Goal: Information Seeking & Learning: Learn about a topic

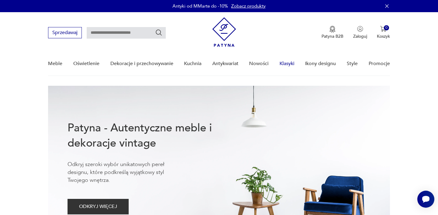
click at [288, 65] on link "Klasyki" at bounding box center [287, 63] width 15 height 23
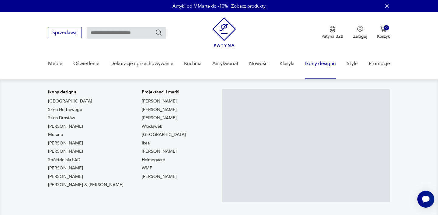
click at [319, 66] on link "Ikony designu" at bounding box center [320, 63] width 31 height 23
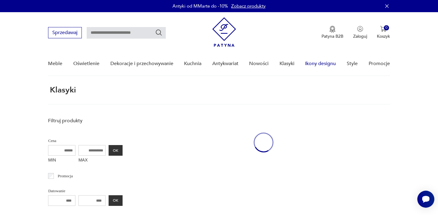
scroll to position [27, 0]
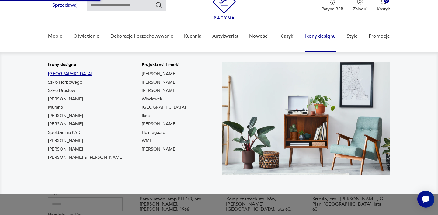
click at [51, 75] on link "Togo" at bounding box center [70, 74] width 44 height 6
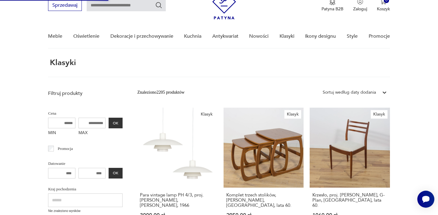
type input "****"
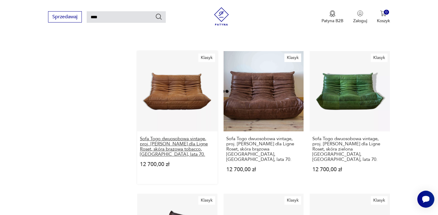
scroll to position [516, 0]
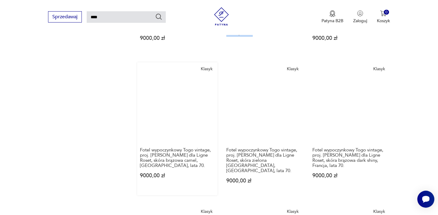
scroll to position [487, 0]
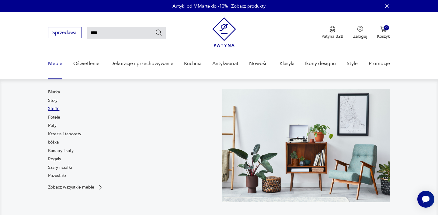
click at [56, 107] on link "Stoliki" at bounding box center [53, 109] width 11 height 6
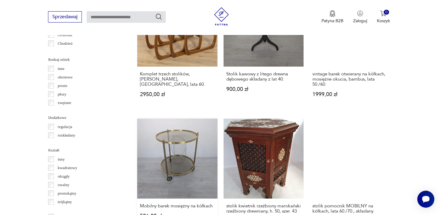
scroll to position [689, 0]
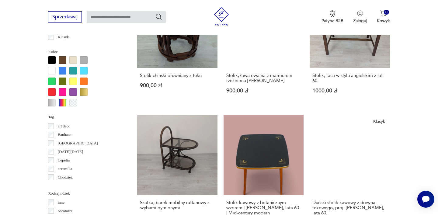
scroll to position [563, 0]
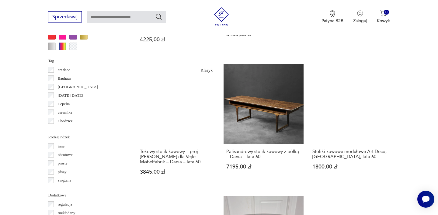
scroll to position [606, 0]
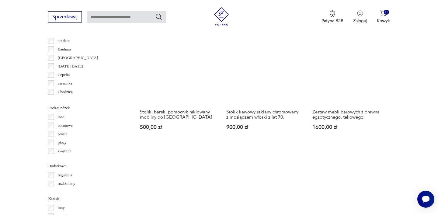
scroll to position [644, 0]
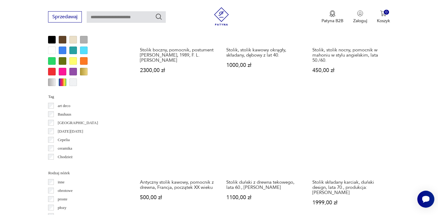
scroll to position [588, 0]
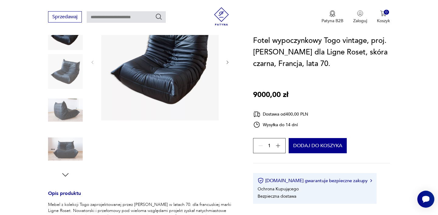
scroll to position [98, 0]
click at [68, 157] on img at bounding box center [65, 148] width 35 height 35
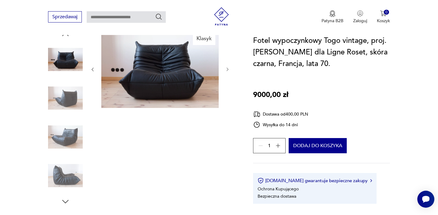
scroll to position [61, 0]
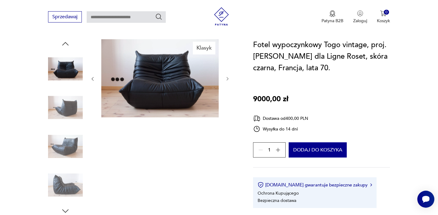
click at [70, 147] on img at bounding box center [65, 146] width 35 height 35
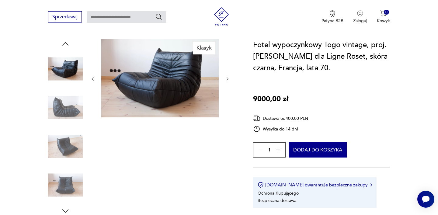
click at [64, 178] on img at bounding box center [65, 185] width 35 height 35
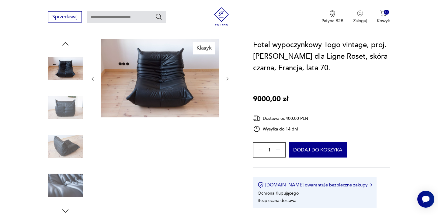
click at [64, 178] on img at bounding box center [65, 185] width 35 height 35
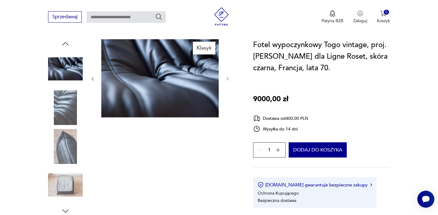
click at [70, 188] on img at bounding box center [65, 185] width 35 height 35
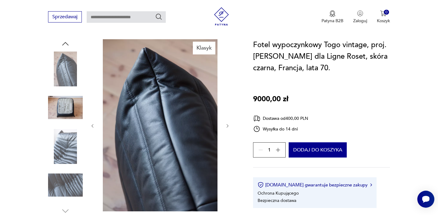
click at [64, 151] on img at bounding box center [65, 146] width 35 height 35
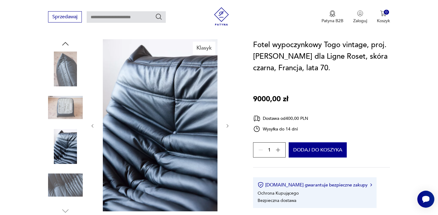
click at [64, 176] on img at bounding box center [65, 185] width 35 height 35
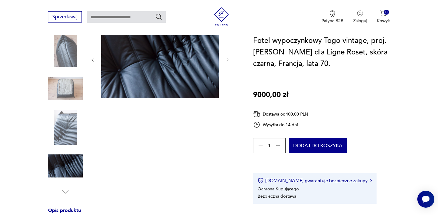
scroll to position [81, 0]
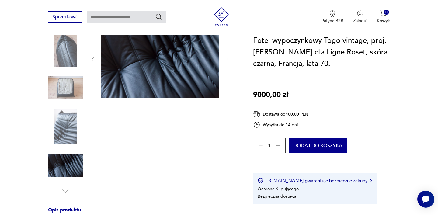
click at [64, 176] on img at bounding box center [65, 165] width 35 height 35
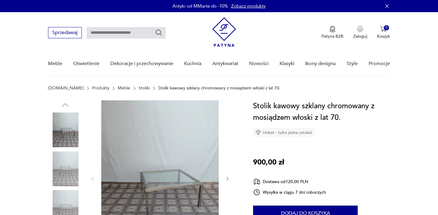
click at [71, 190] on img at bounding box center [65, 207] width 35 height 35
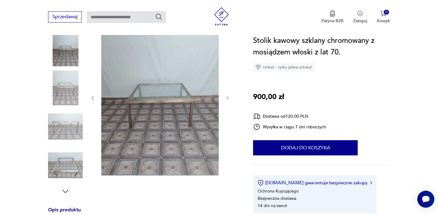
scroll to position [88, 0]
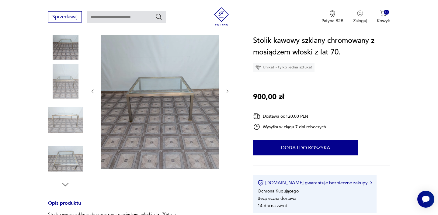
click at [66, 158] on img at bounding box center [65, 158] width 35 height 35
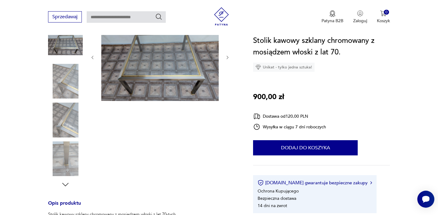
scroll to position [84, 0]
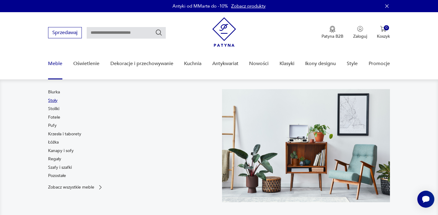
click at [54, 102] on link "Stoły" at bounding box center [52, 101] width 9 height 6
click at [54, 108] on link "Stoliki" at bounding box center [53, 109] width 11 height 6
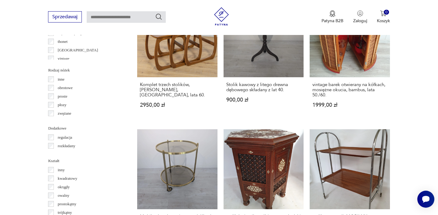
scroll to position [663, 0]
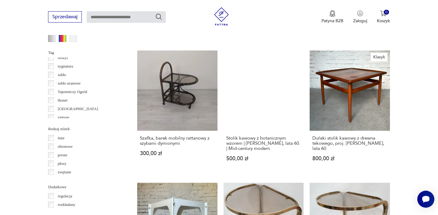
scroll to position [620, 0]
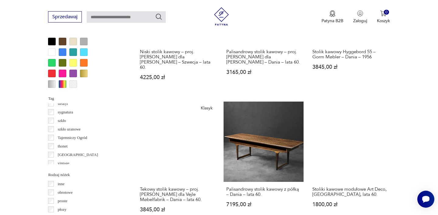
scroll to position [620, 0]
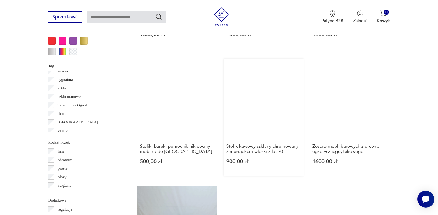
scroll to position [602, 0]
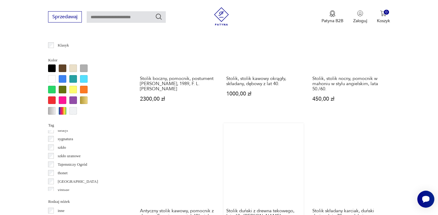
scroll to position [572, 0]
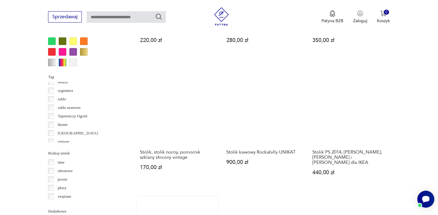
scroll to position [591, 0]
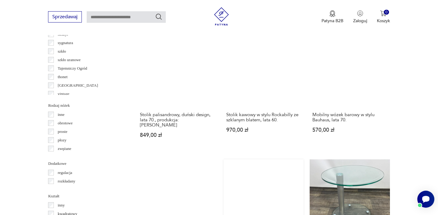
scroll to position [638, 0]
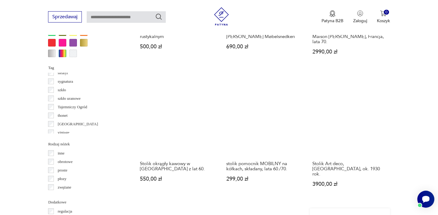
scroll to position [607, 0]
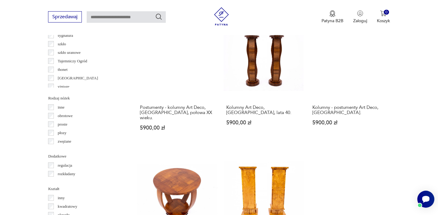
scroll to position [647, 0]
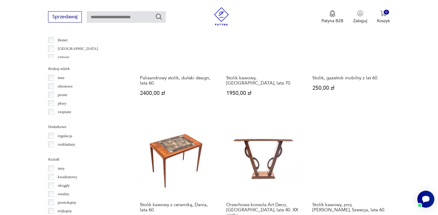
scroll to position [679, 0]
